Goal: Task Accomplishment & Management: Use online tool/utility

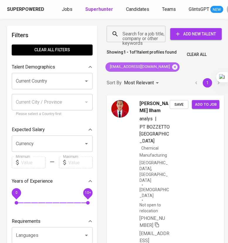
click at [172, 68] on icon at bounding box center [174, 66] width 5 height 5
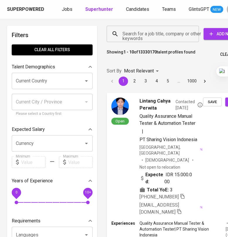
click at [148, 40] on div "Search for a job title, company or other keywords" at bounding box center [153, 34] width 92 height 16
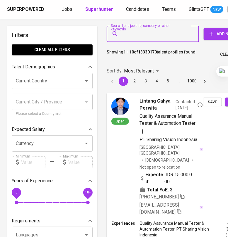
paste input "[EMAIL_ADDRESS][DOMAIN_NAME]"
type input "[EMAIL_ADDRESS][DOMAIN_NAME]"
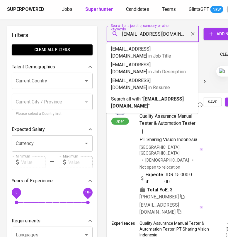
scroll to position [0, 13]
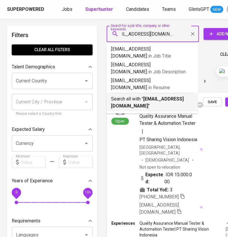
click at [179, 98] on b "[EMAIL_ADDRESS][DOMAIN_NAME]" at bounding box center [147, 102] width 73 height 13
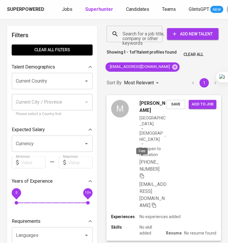
click at [142, 173] on icon "button" at bounding box center [141, 175] width 5 height 5
